Goal: Task Accomplishment & Management: Manage account settings

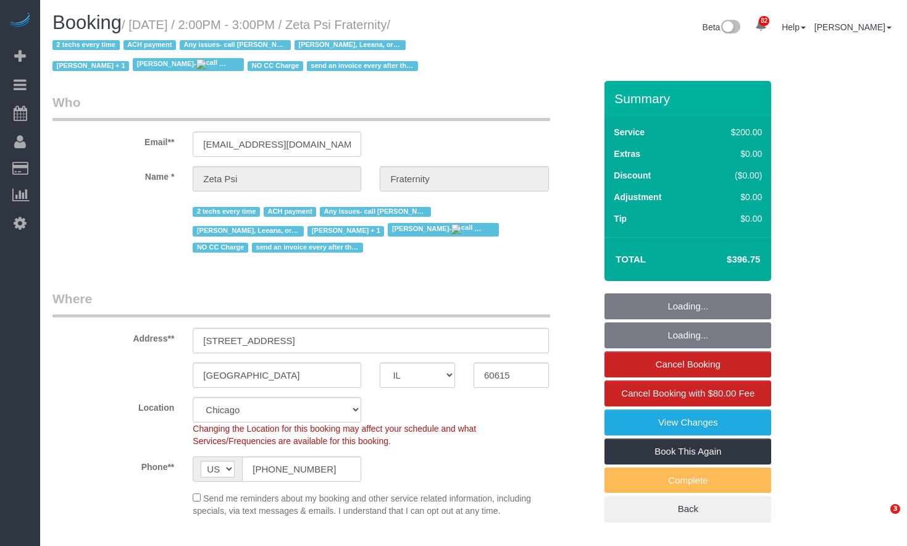
select select "IL"
select select "string:fspay-6b6276e9-977b-439d-bf18-feade9762fd3"
select select "object:858"
select select "number:1"
select select "number:58"
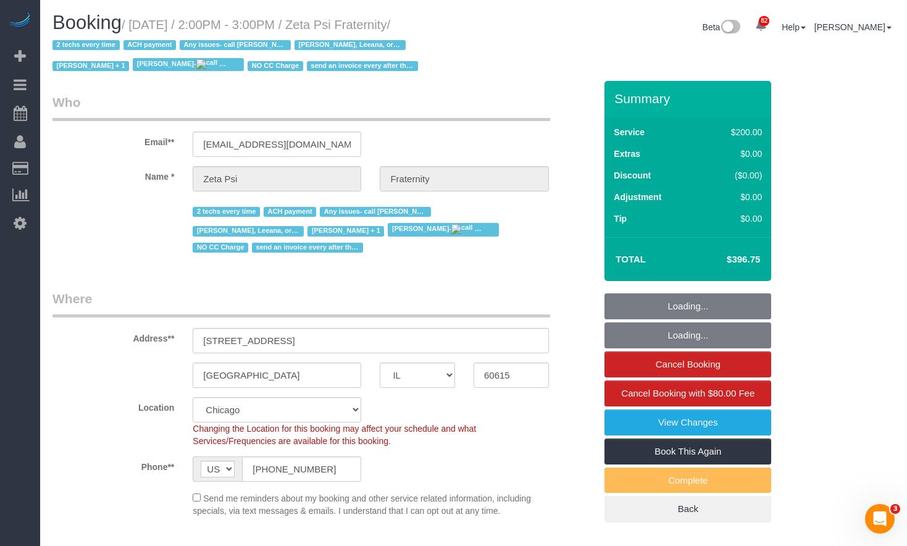
select select "number:139"
select select "number:108"
select select "512"
select select "6"
select select "3"
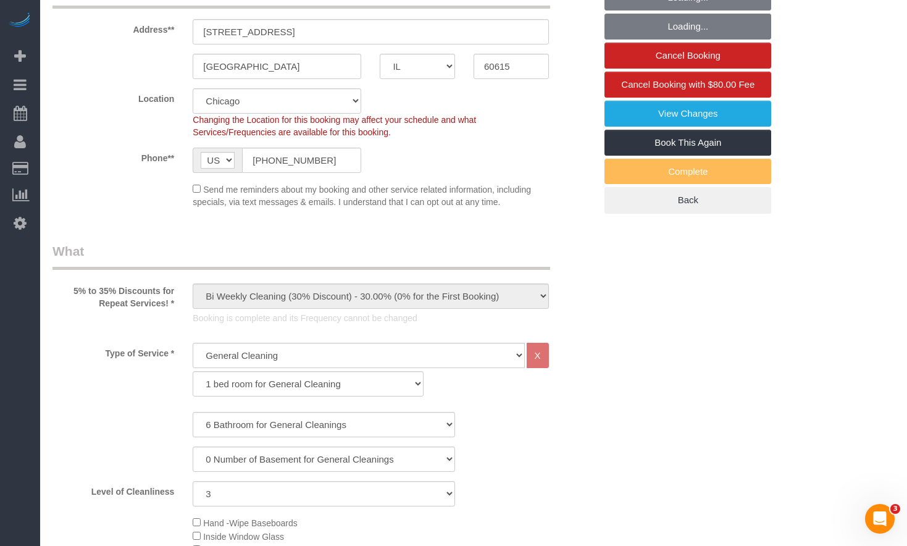
select select "6"
select select "3"
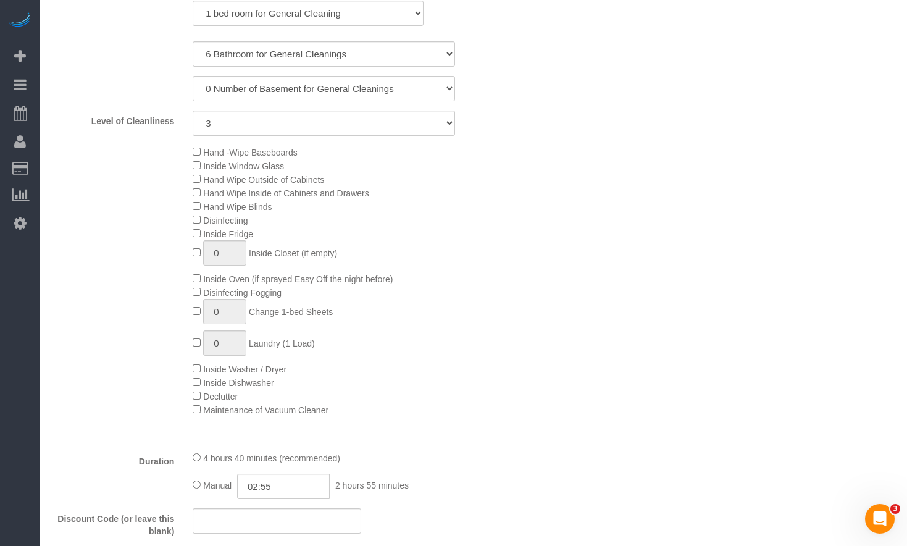
select select "object:1413"
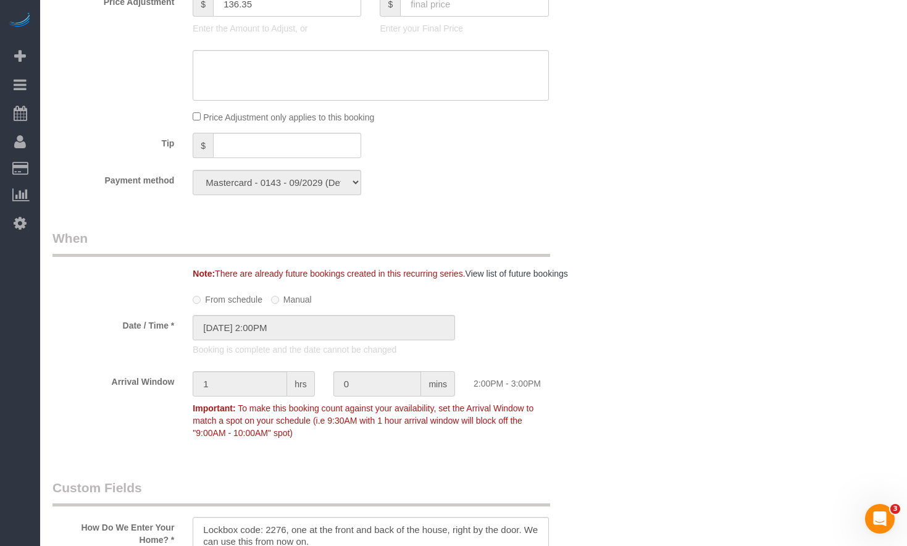
scroll to position [1544, 0]
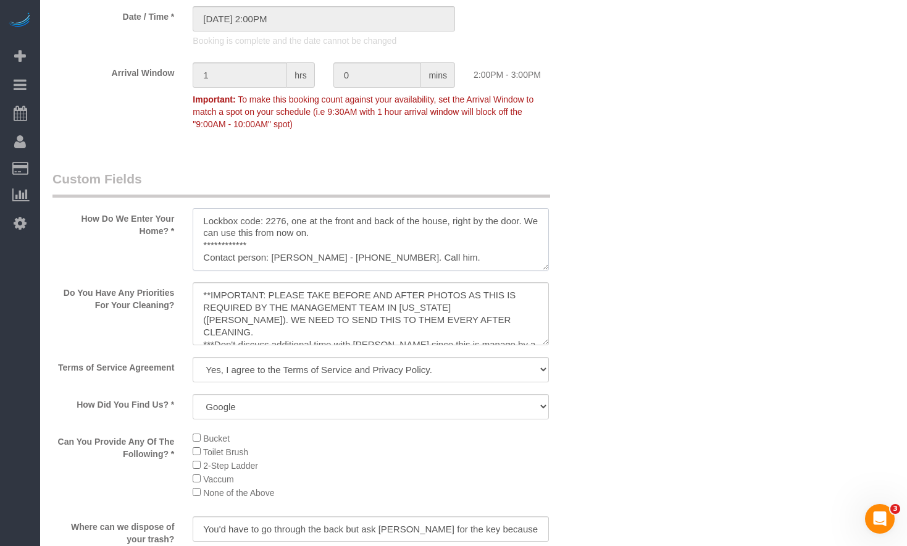
click at [353, 239] on textarea at bounding box center [371, 239] width 356 height 63
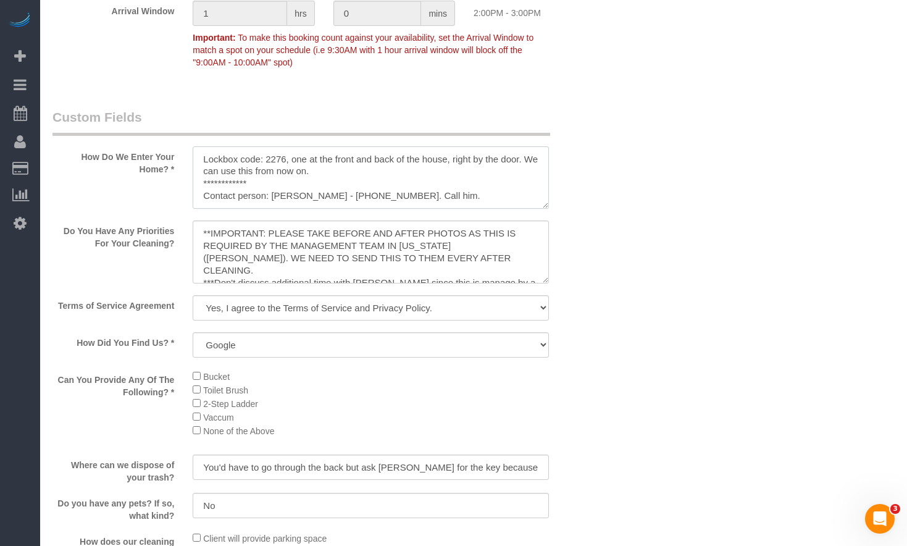
drag, startPoint x: 421, startPoint y: 178, endPoint x: 147, endPoint y: 185, distance: 274.2
click at [147, 185] on div "How Do We Enter Your Home? *" at bounding box center [323, 160] width 561 height 104
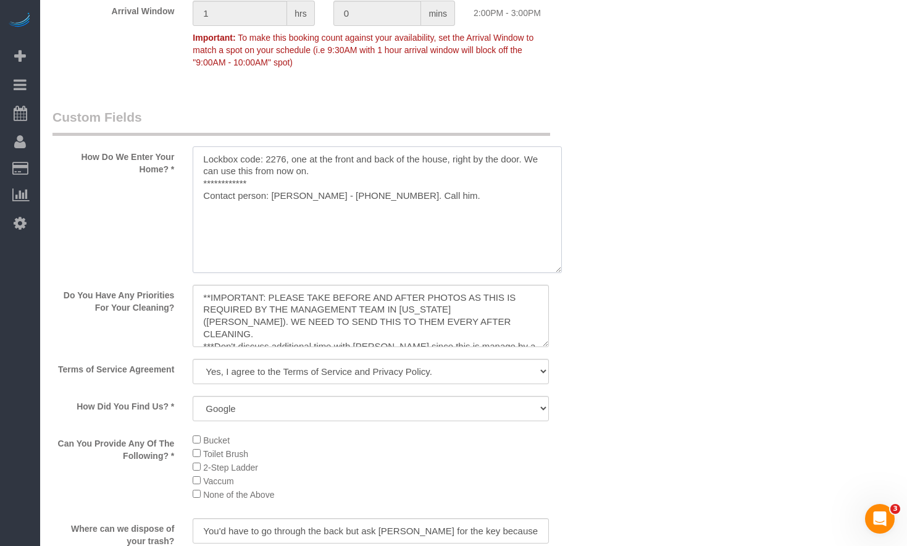
drag, startPoint x: 545, startPoint y: 185, endPoint x: 558, endPoint y: 248, distance: 65.0
click at [558, 248] on textarea at bounding box center [377, 209] width 369 height 127
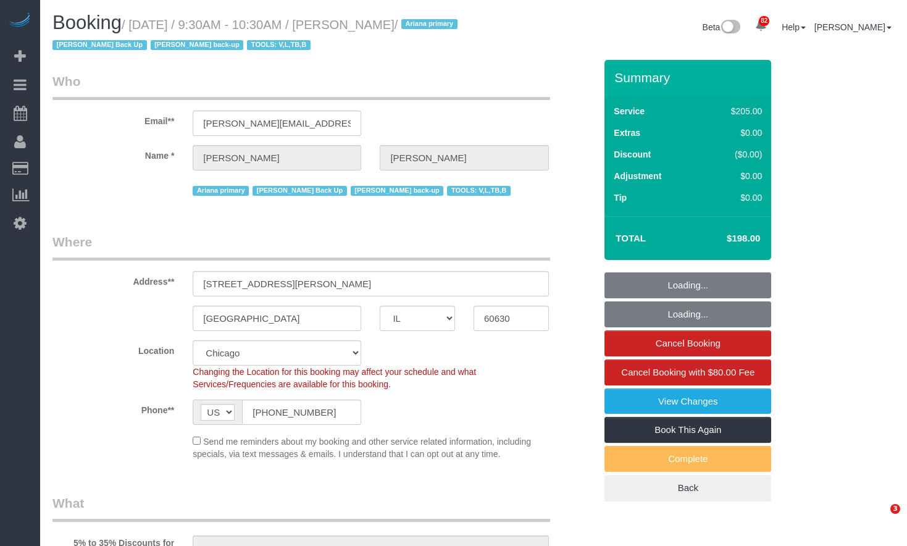
select select "IL"
select select "number:1"
select select "number:69"
select select "number:139"
select select "number:98"
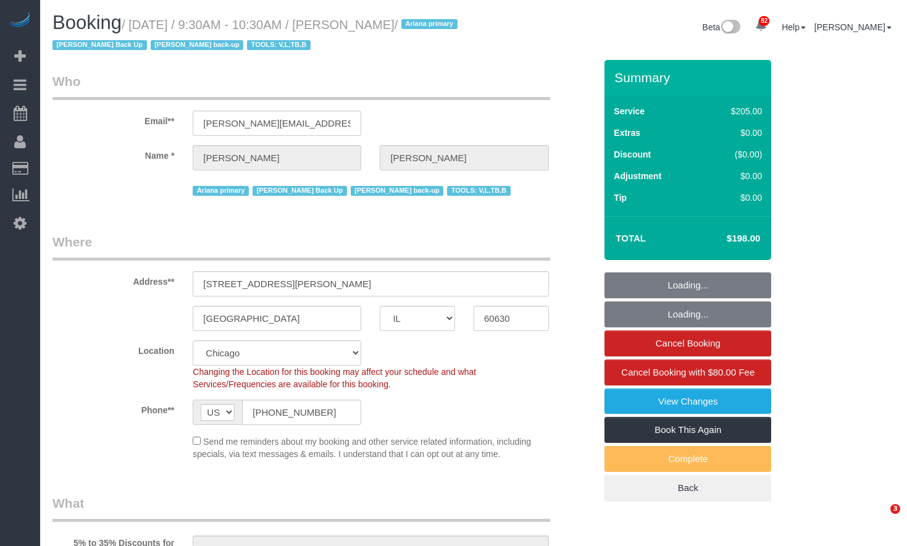
select select "number:141"
select select "number:143"
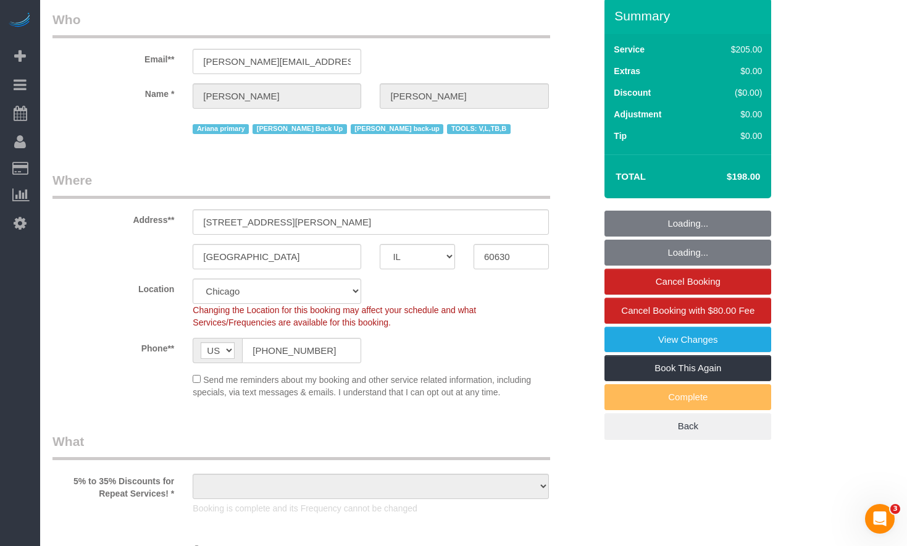
select select "2"
select select "object:1154"
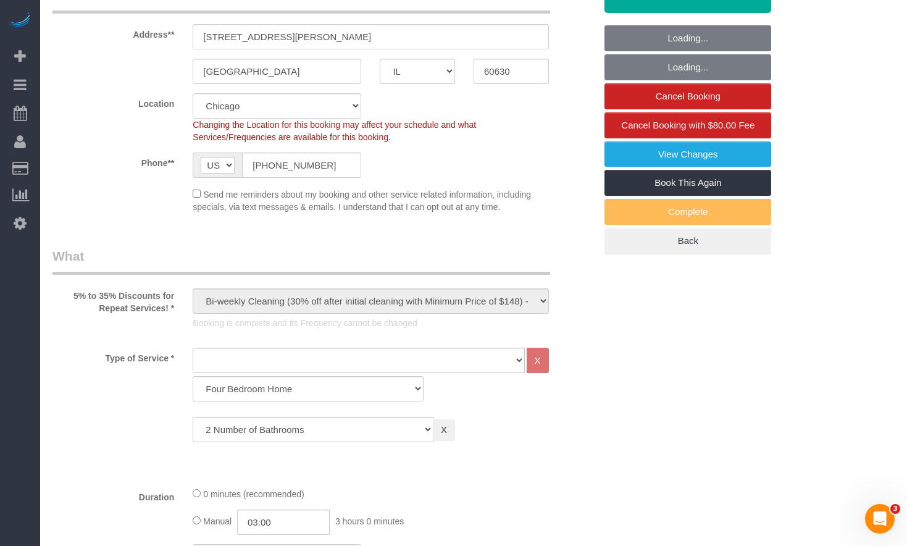
select select "2"
select select "object:1293"
